Goal: Navigation & Orientation: Find specific page/section

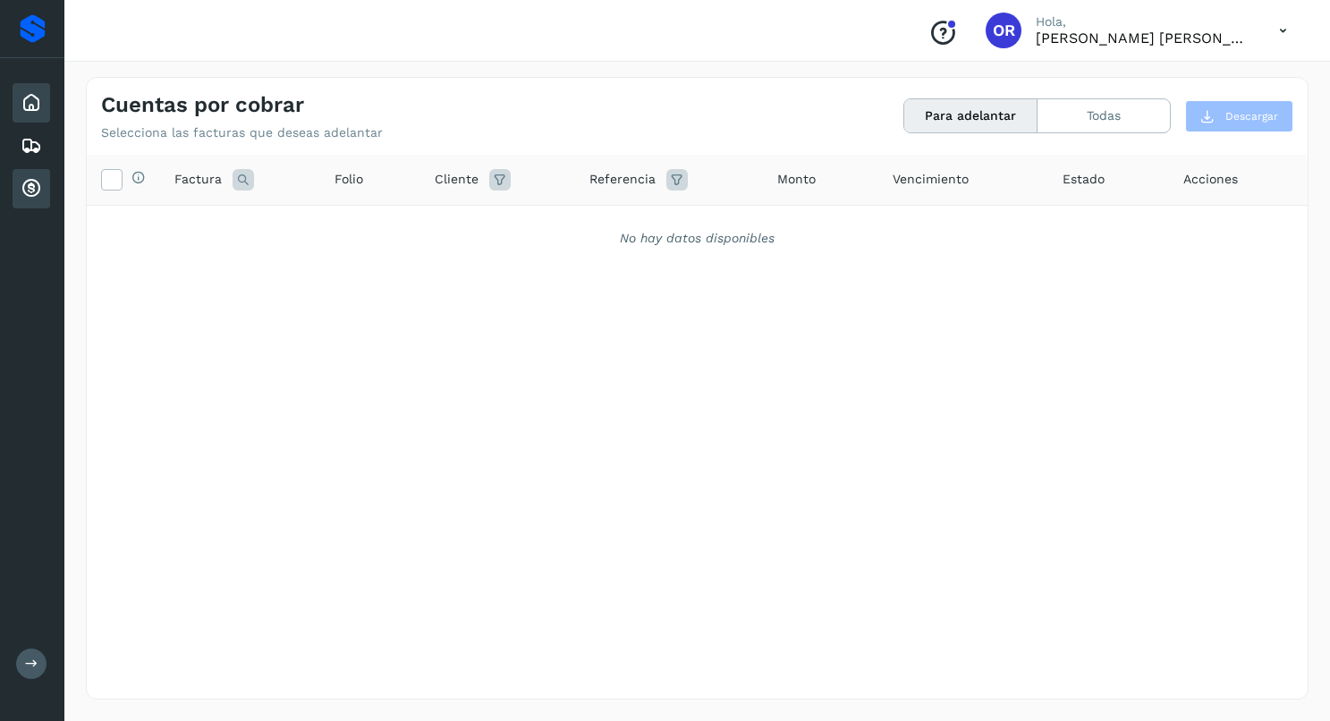
click at [38, 114] on div "Inicio" at bounding box center [32, 102] width 38 height 39
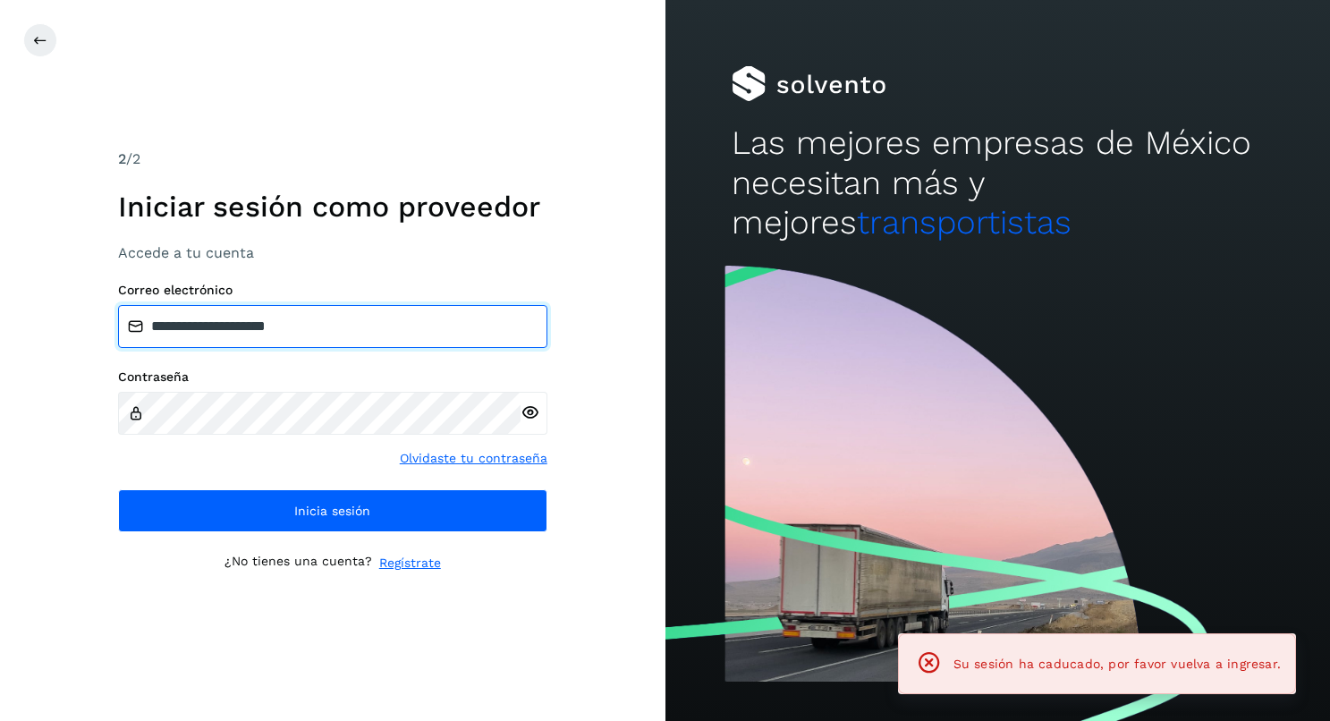
click at [251, 325] on input "**********" at bounding box center [332, 326] width 429 height 43
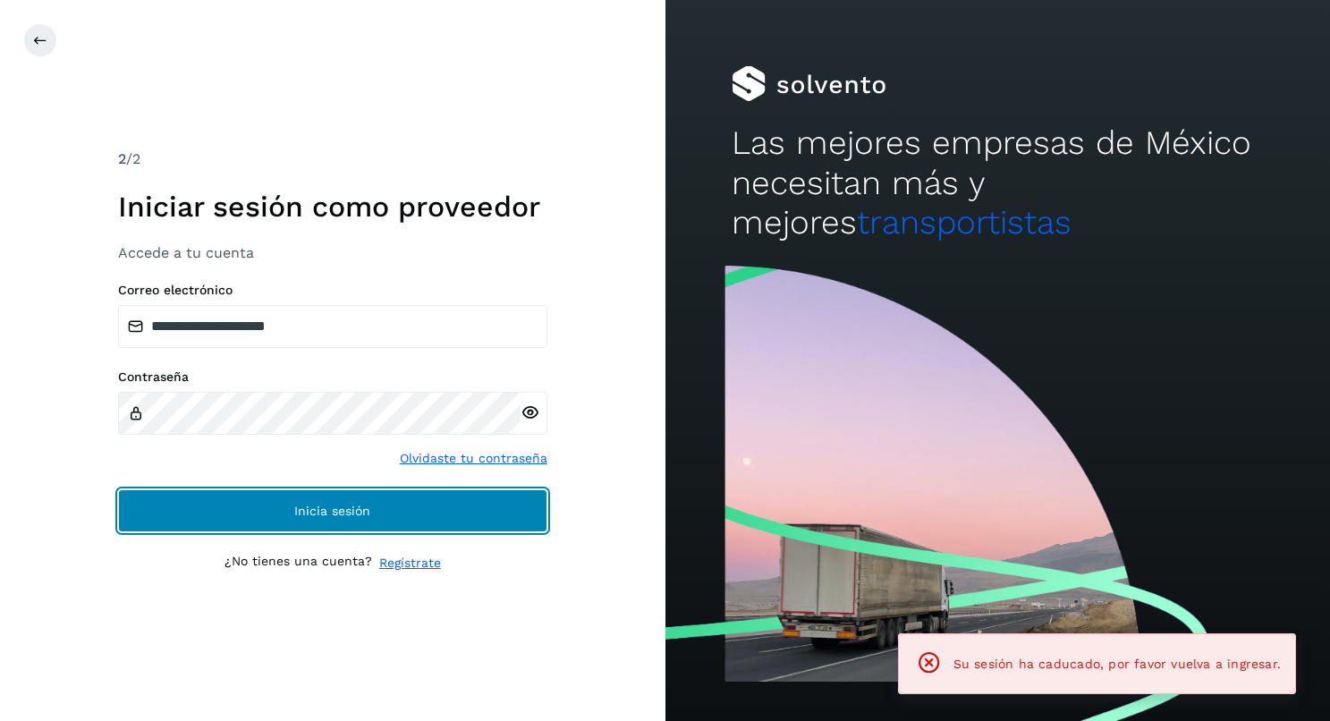
click at [287, 499] on button "Inicia sesión" at bounding box center [332, 510] width 429 height 43
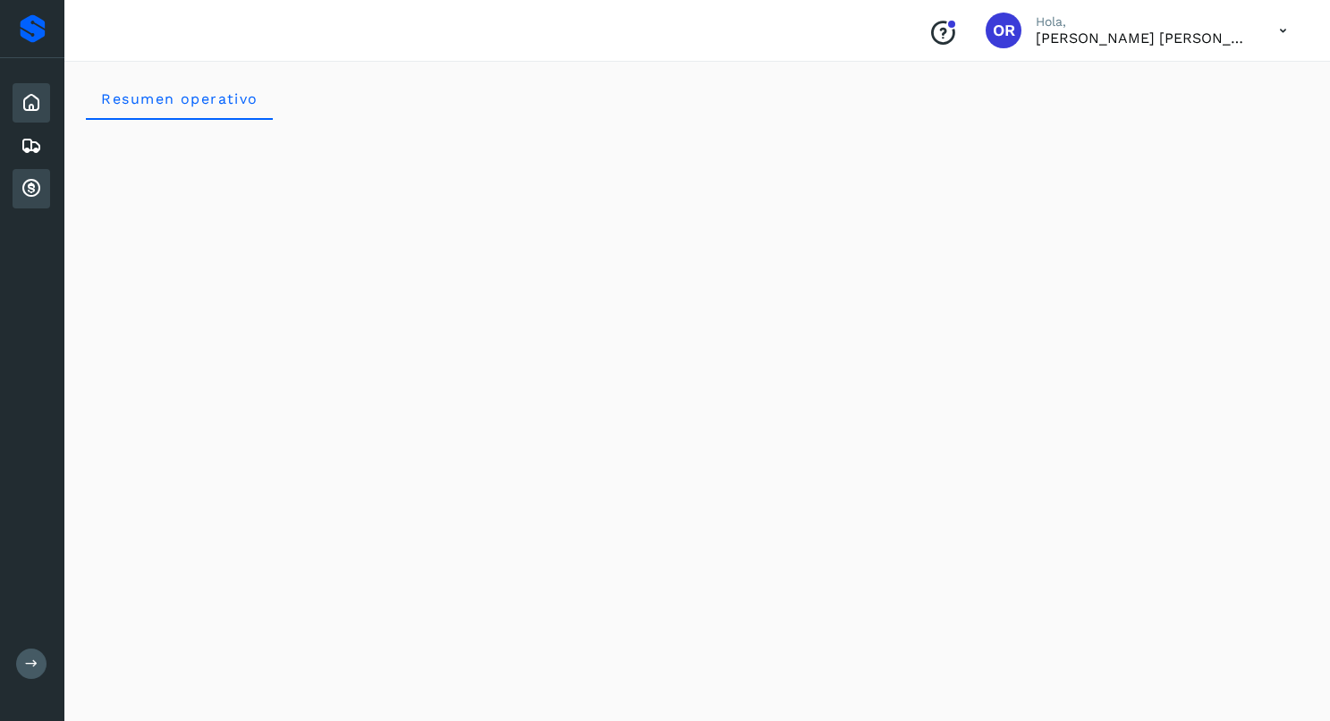
click at [33, 199] on icon at bounding box center [31, 188] width 21 height 21
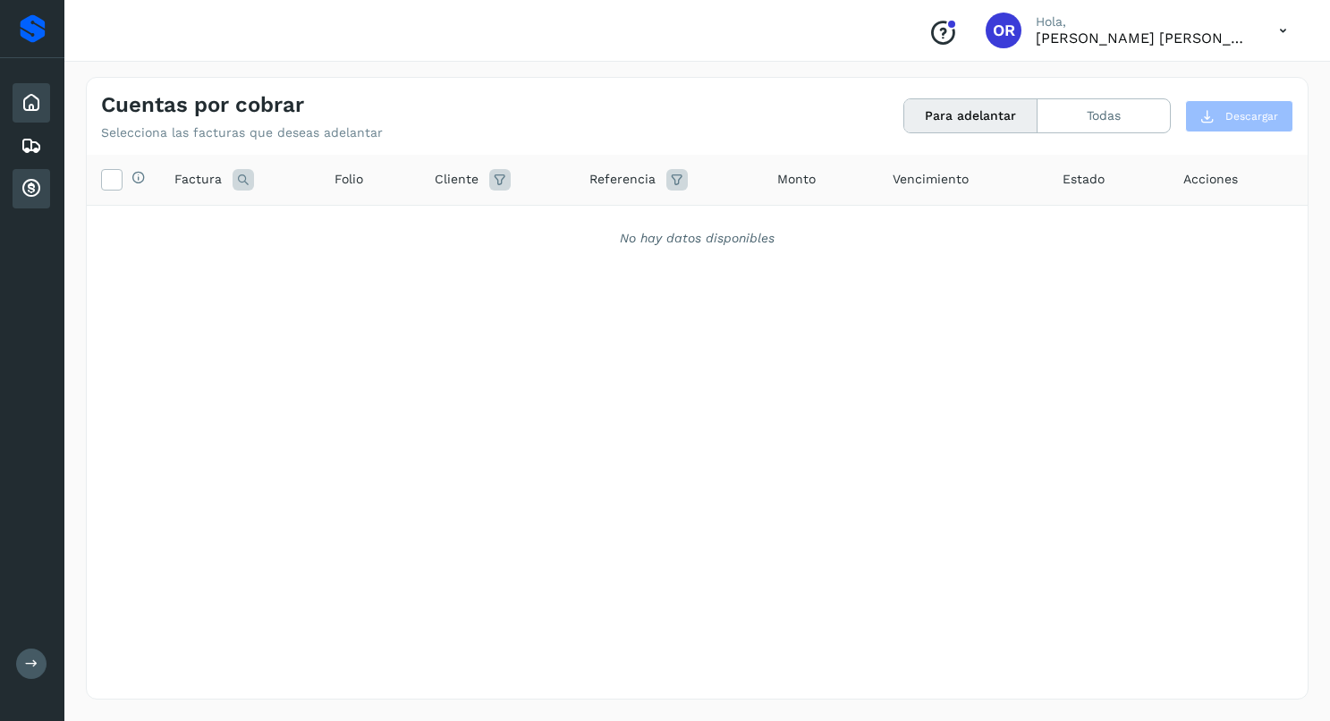
click at [18, 102] on div "Inicio" at bounding box center [32, 102] width 38 height 39
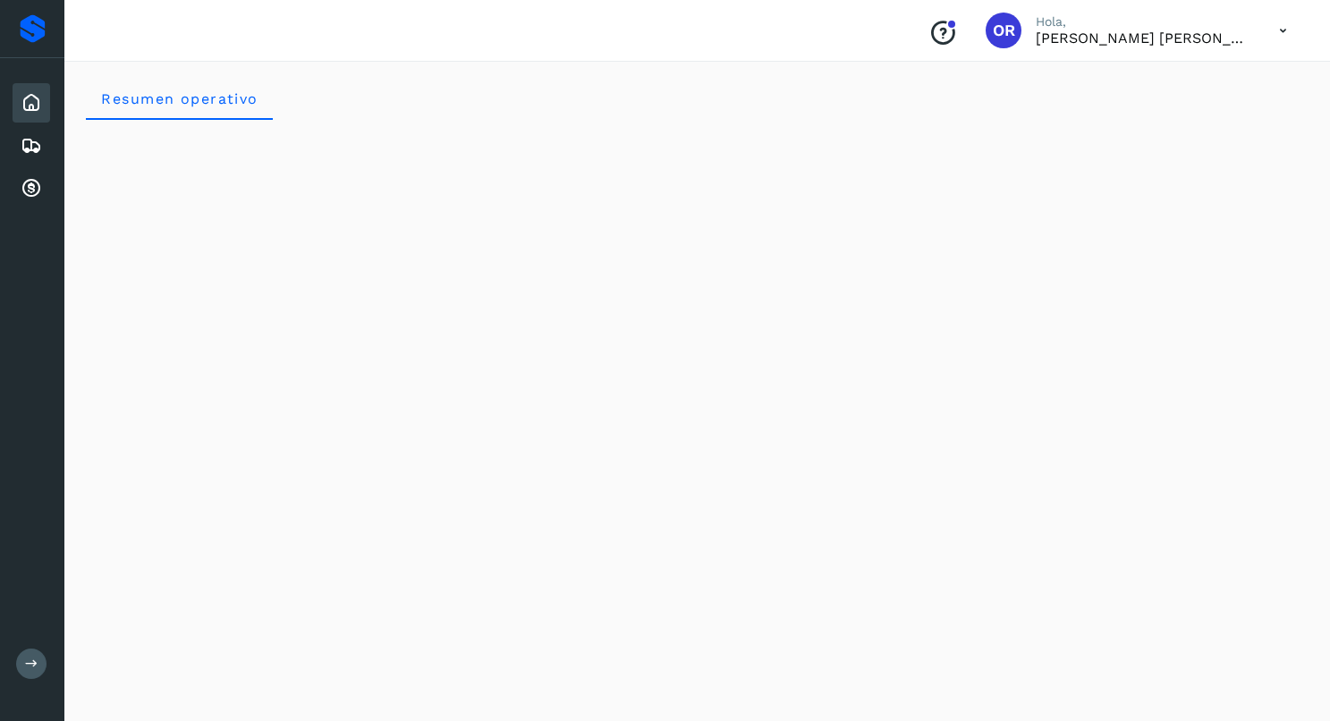
click at [27, 30] on div "Proveedores" at bounding box center [33, 28] width 26 height 29
click at [28, 107] on icon at bounding box center [31, 102] width 21 height 21
click at [24, 153] on icon at bounding box center [31, 145] width 21 height 21
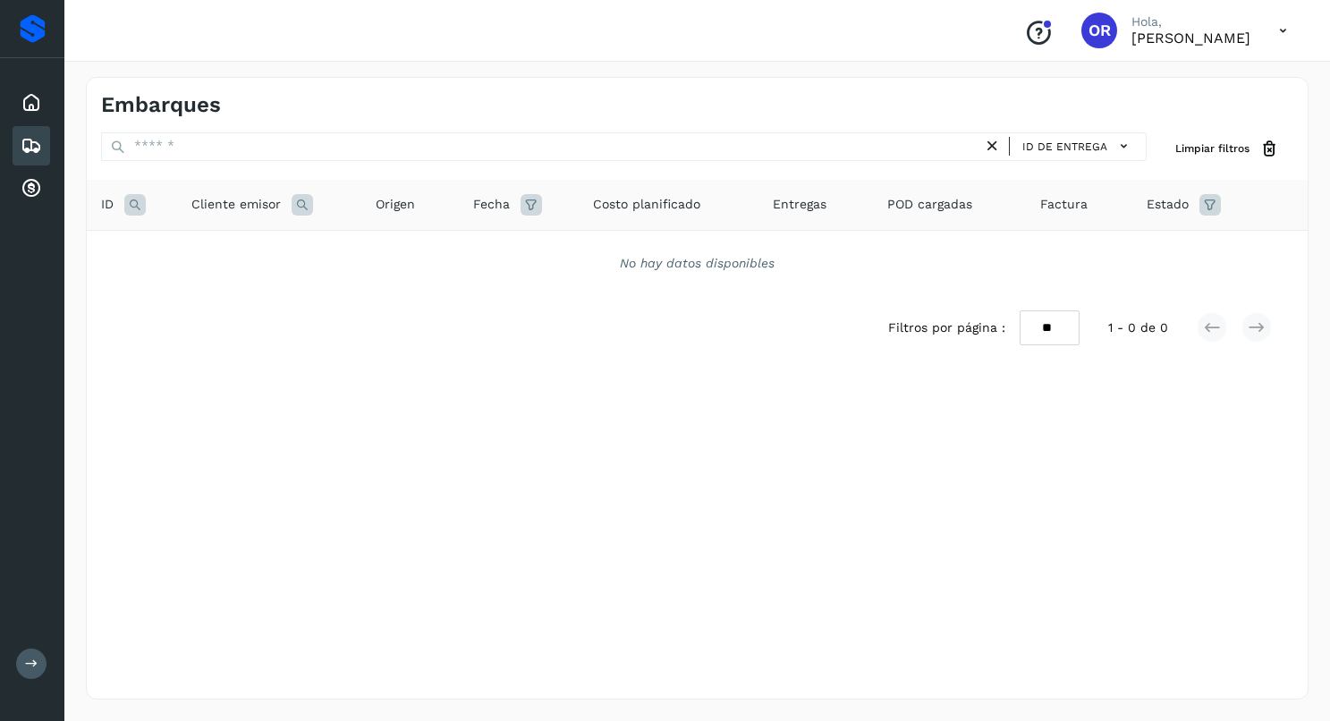
click at [21, 31] on div "Proveedores" at bounding box center [33, 28] width 26 height 29
click at [1223, 54] on div "Conoce nuestros beneficios OR Hola, Oscar Ramirez Nava" at bounding box center [697, 31] width 1266 height 62
click at [1096, 29] on div "OR" at bounding box center [1099, 31] width 36 height 36
click at [1089, 30] on span "OR" at bounding box center [1100, 30] width 22 height 0
click at [1281, 28] on icon at bounding box center [1283, 31] width 37 height 37
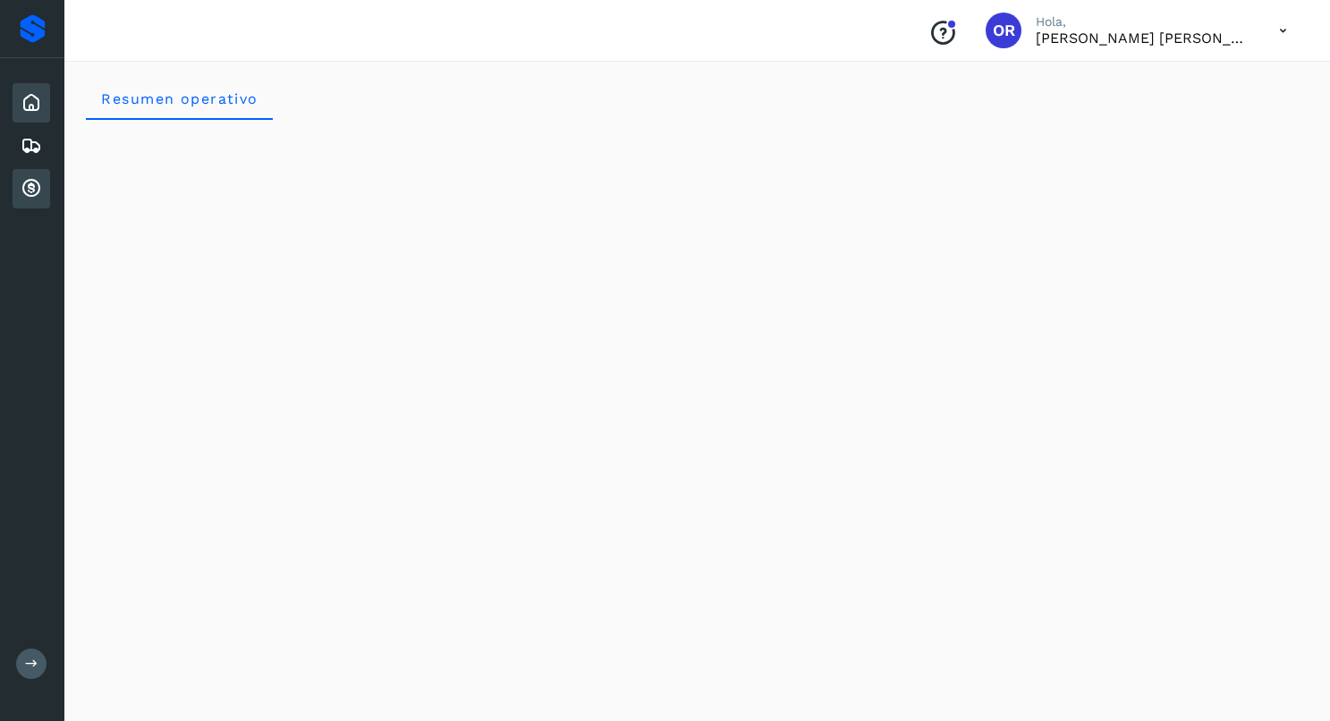
click at [37, 182] on icon at bounding box center [31, 188] width 21 height 21
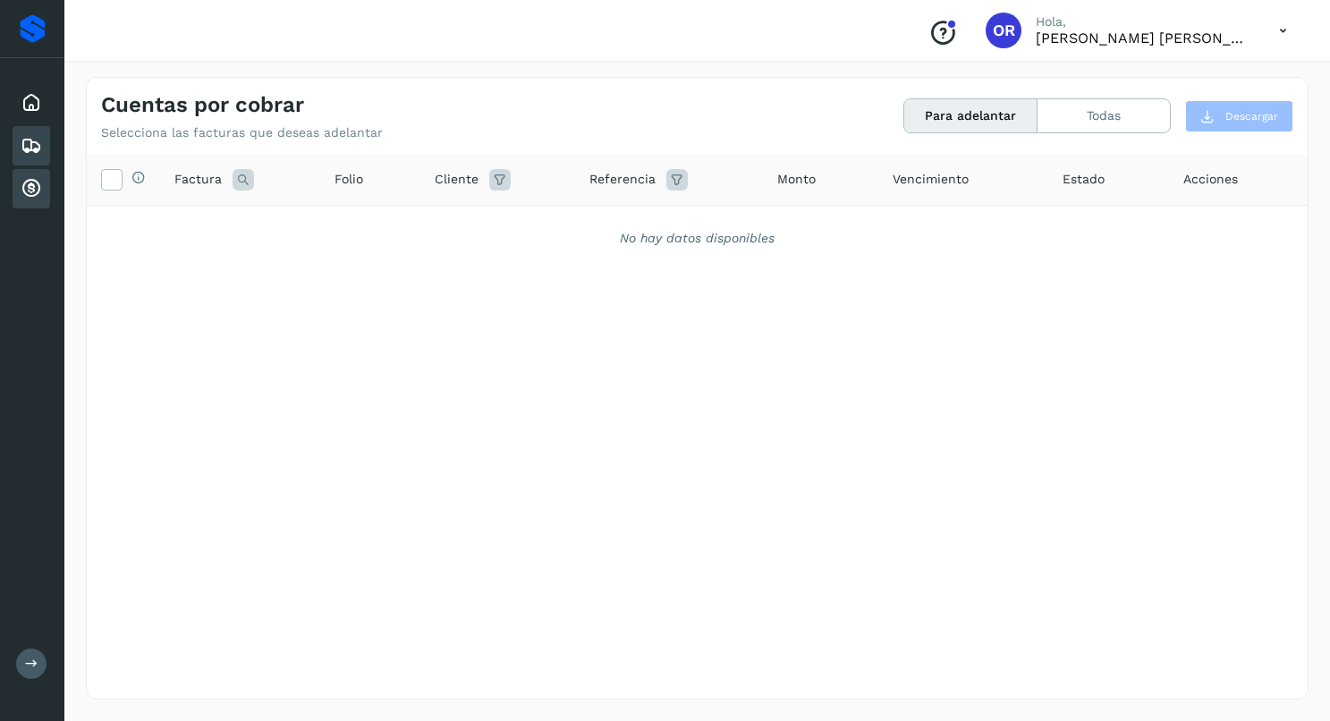
click at [27, 153] on icon at bounding box center [31, 145] width 21 height 21
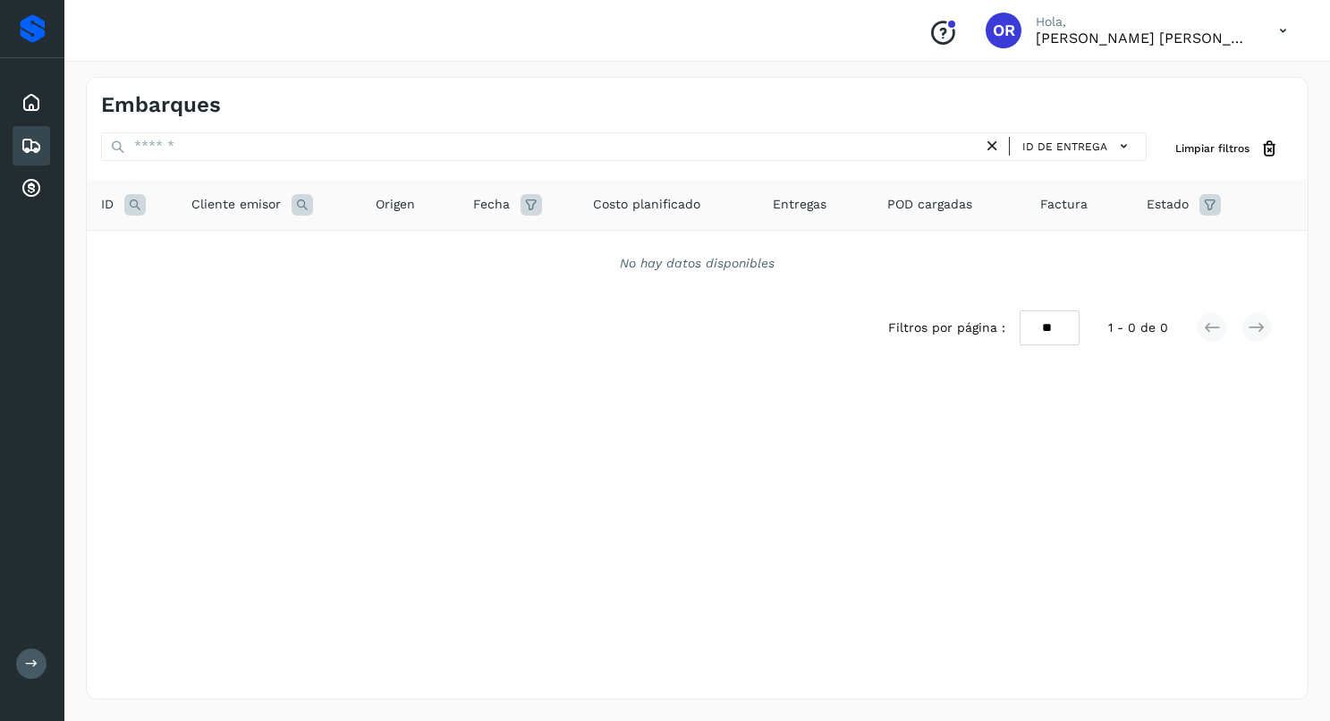
click at [27, 126] on div "Embarques" at bounding box center [32, 145] width 38 height 39
click at [28, 114] on div "Inicio" at bounding box center [32, 102] width 38 height 39
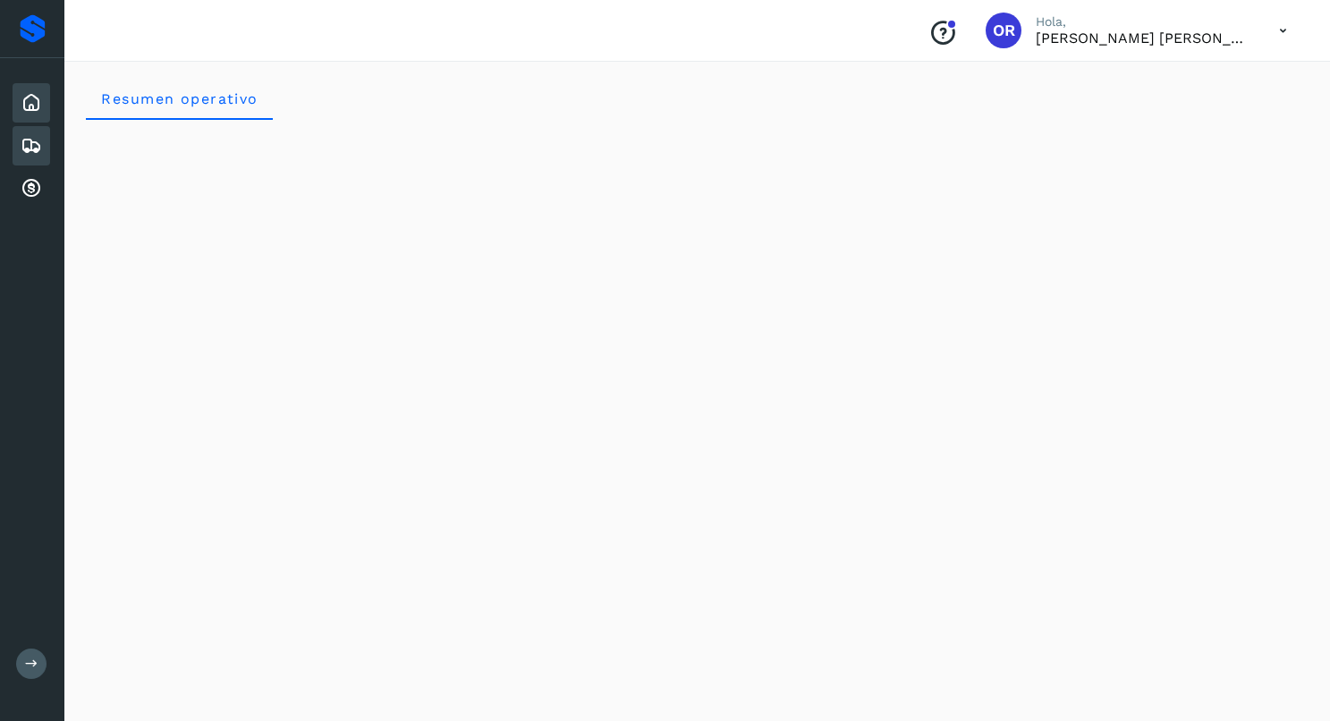
click at [29, 164] on div "Embarques" at bounding box center [32, 145] width 38 height 39
